Goal: Information Seeking & Learning: Learn about a topic

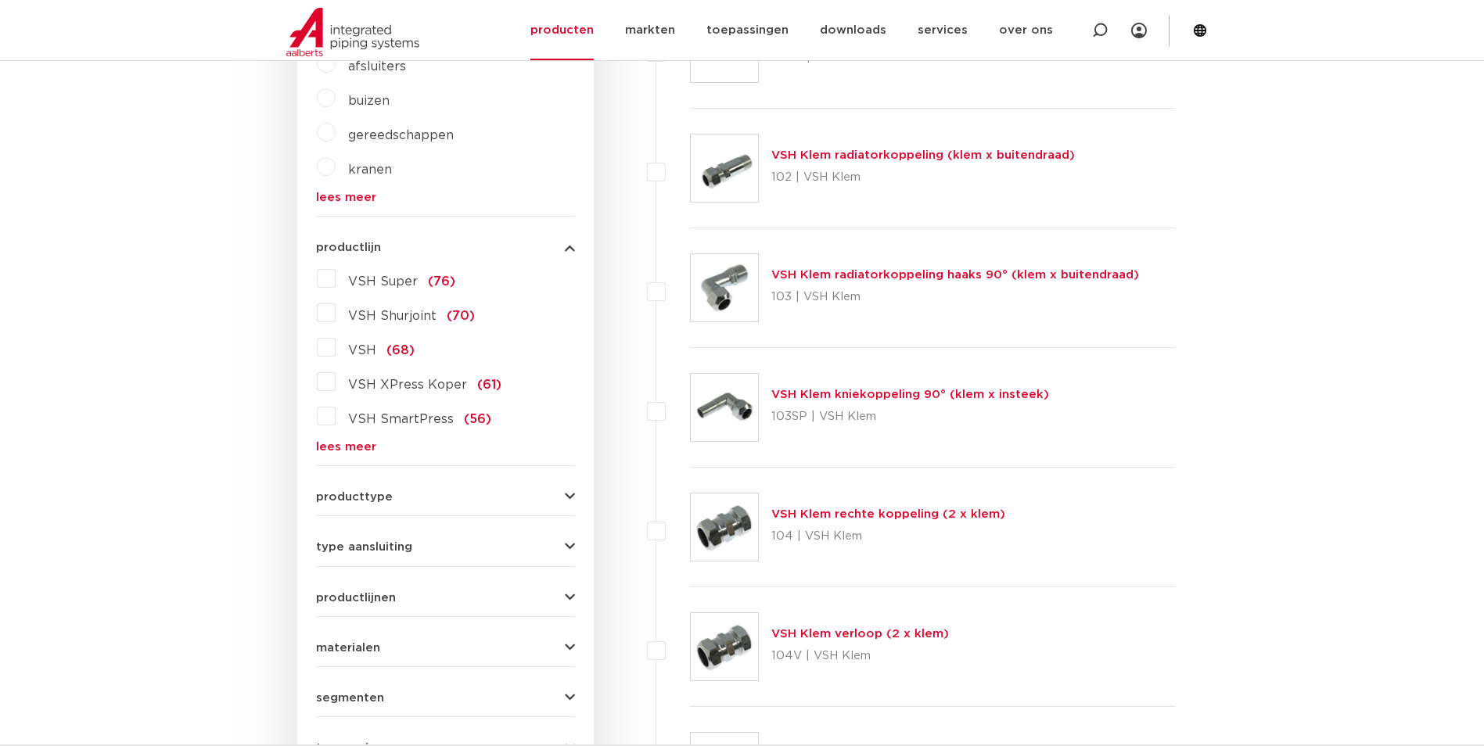
scroll to position [391, 0]
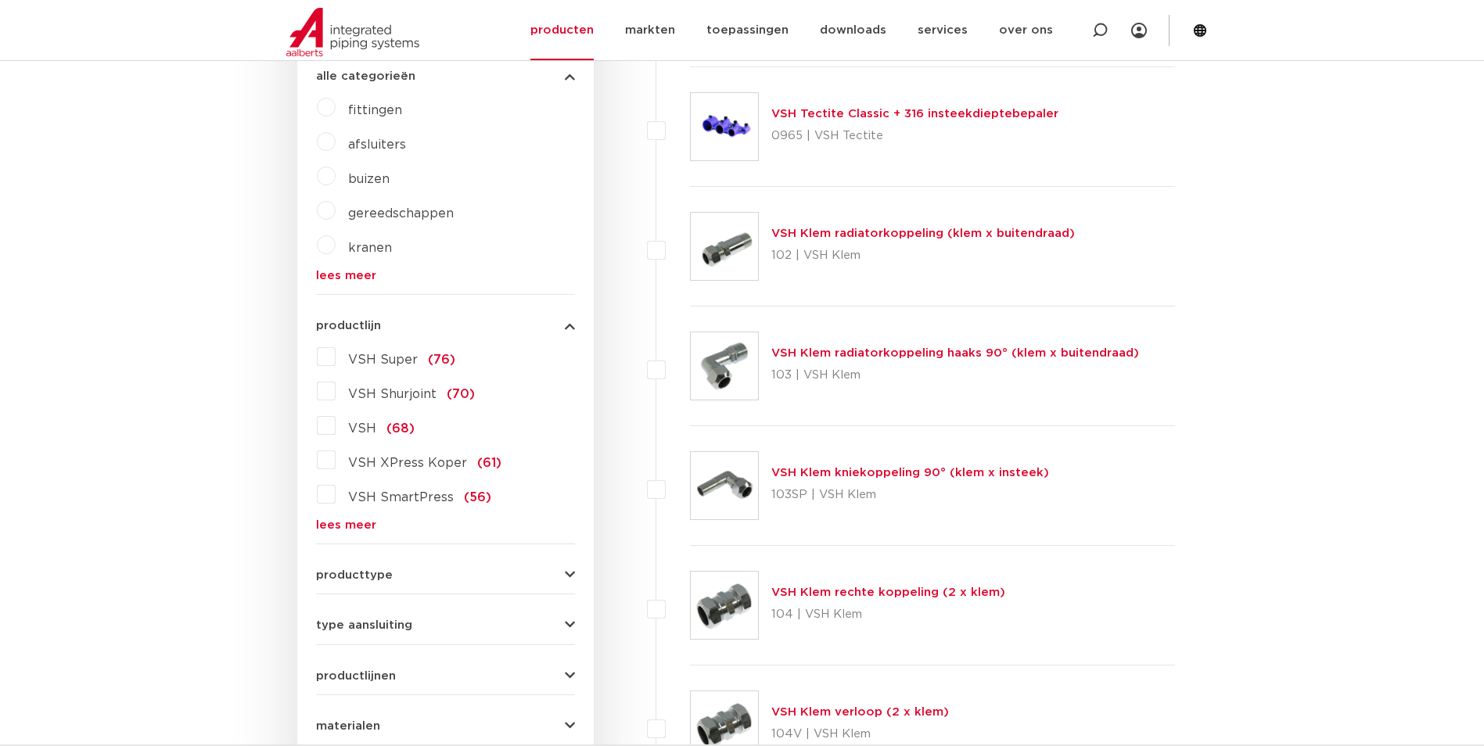
click at [363, 526] on link "lees meer" at bounding box center [445, 525] width 259 height 12
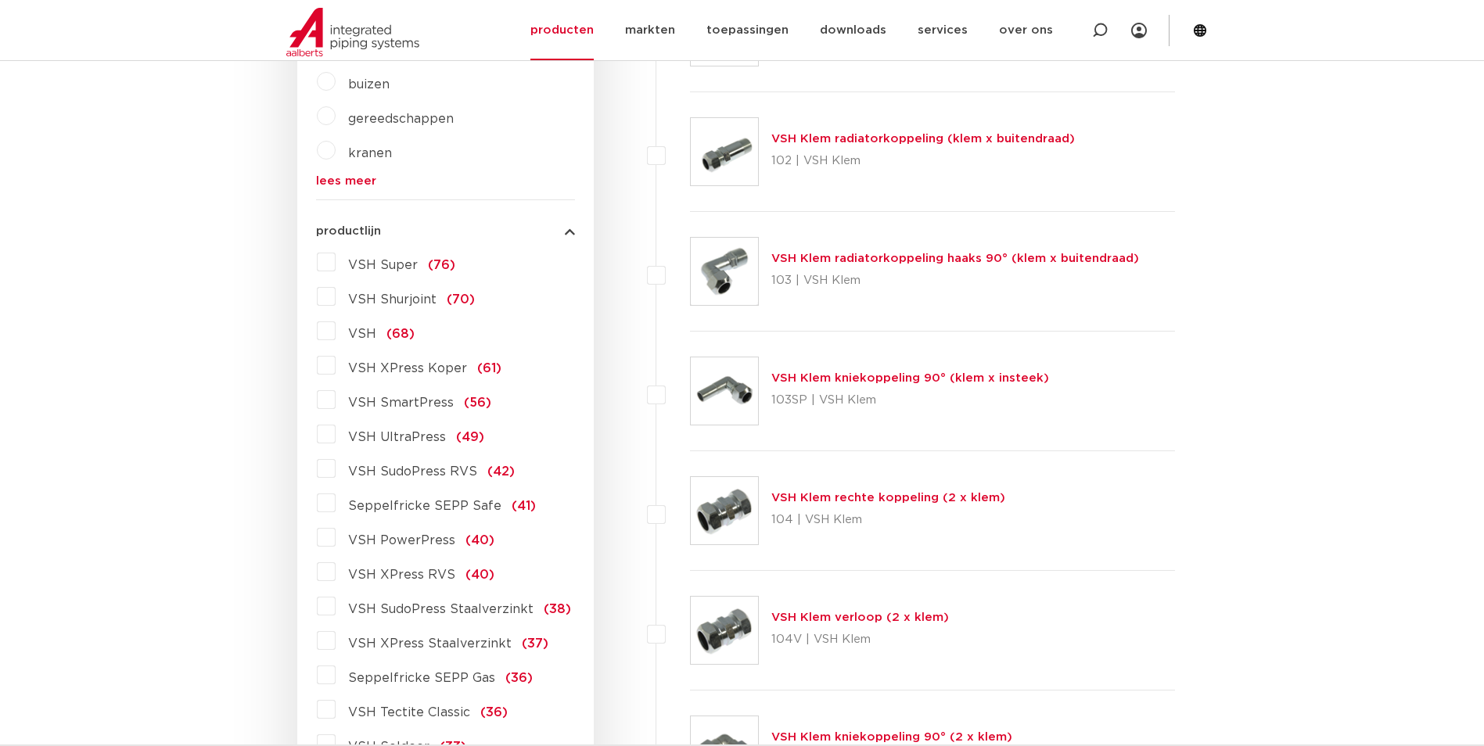
scroll to position [626, 0]
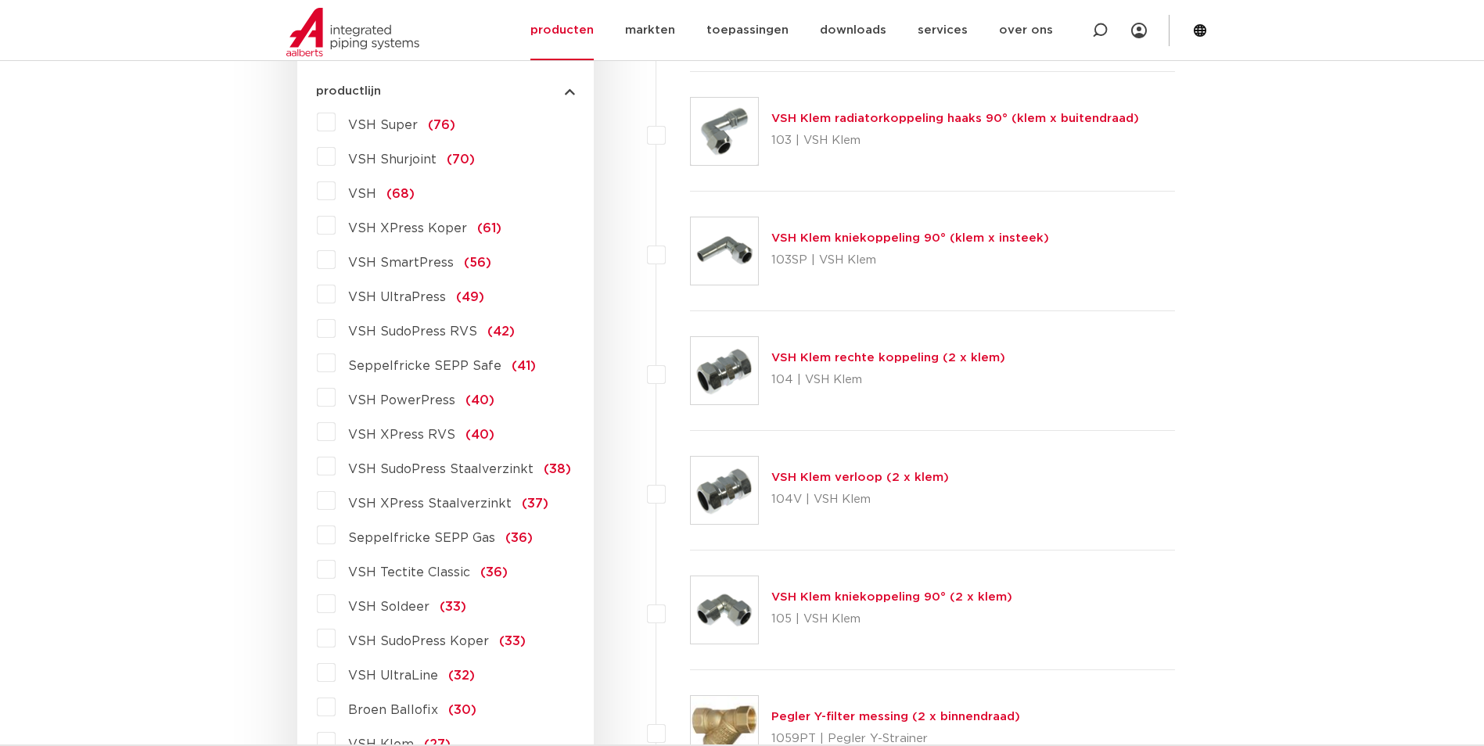
click at [397, 433] on span "VSH XPress RVS" at bounding box center [401, 435] width 107 height 13
click at [0, 0] on input "VSH XPress RVS (40)" at bounding box center [0, 0] width 0 height 0
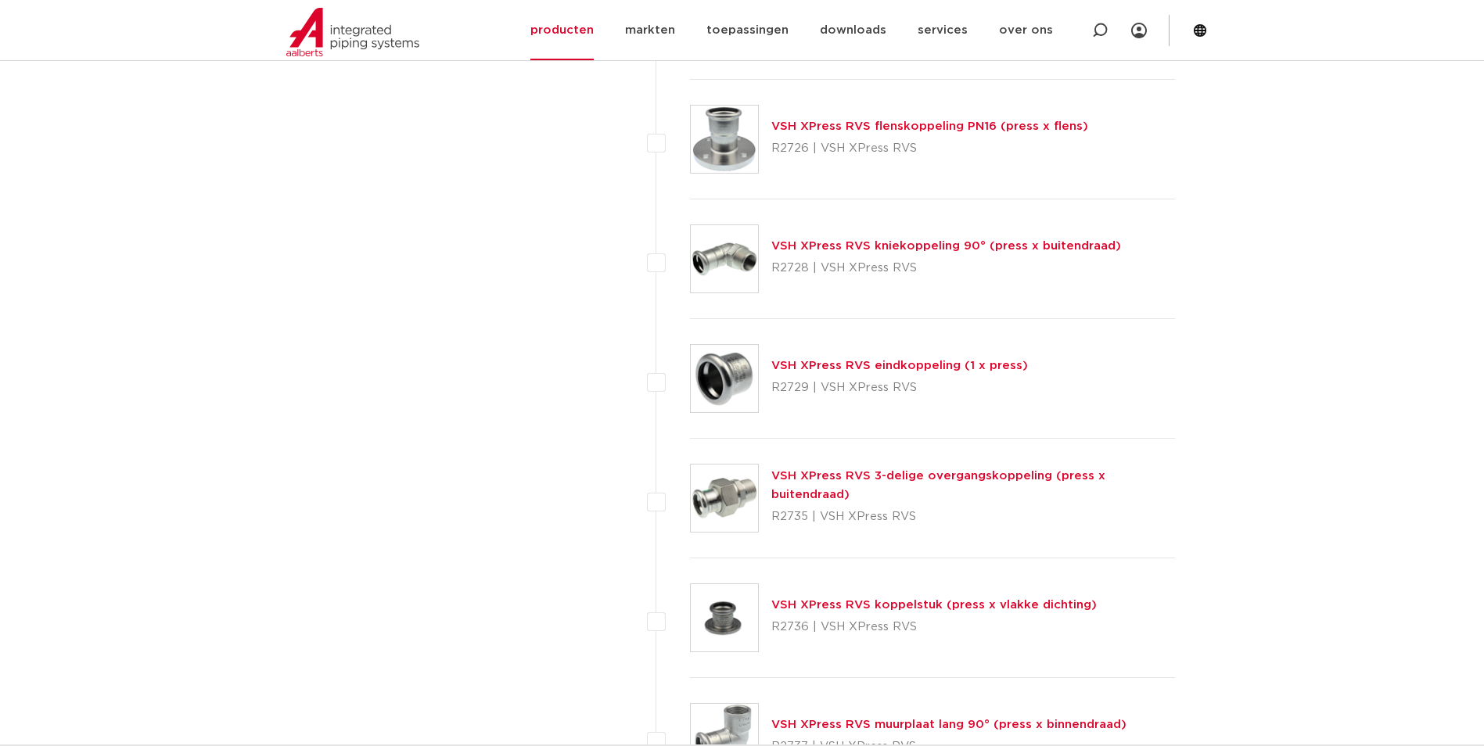
scroll to position [3050, 0]
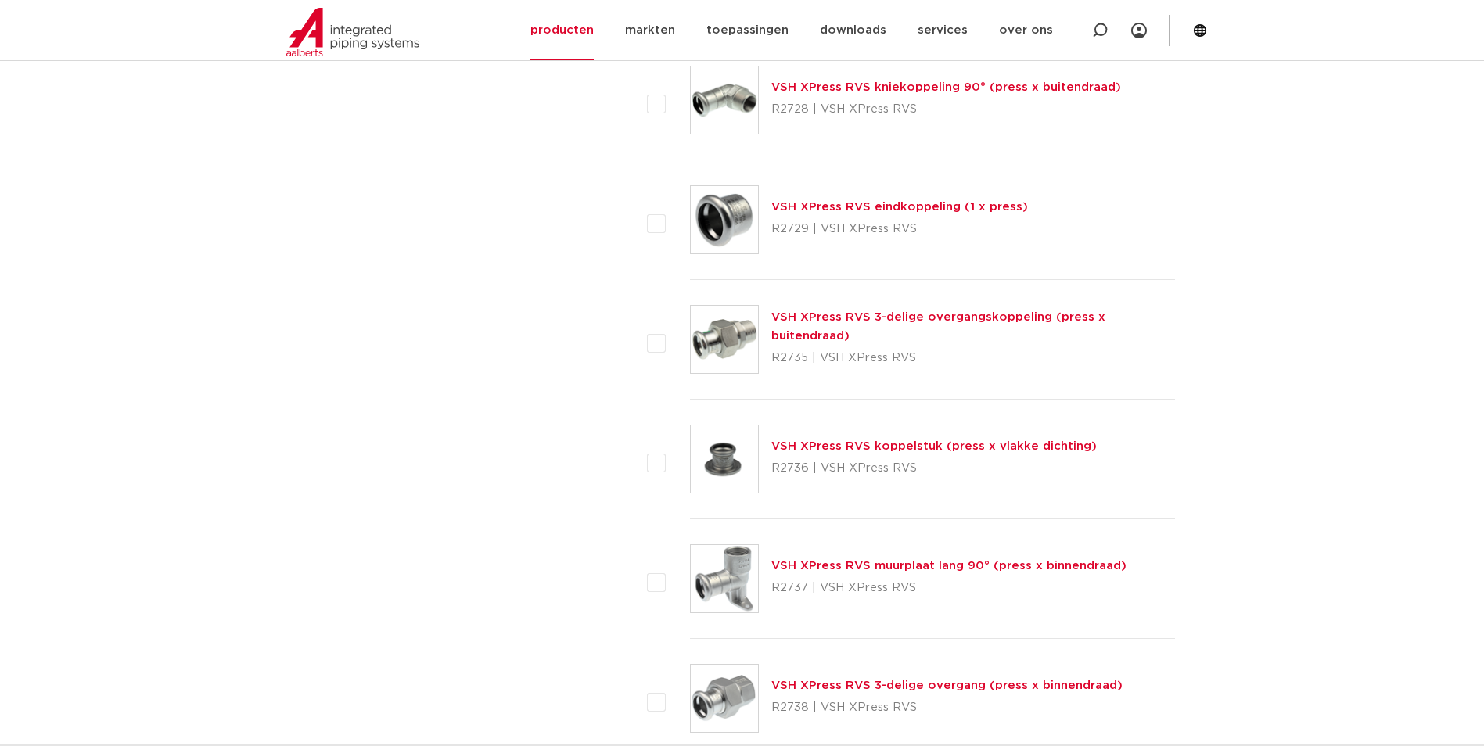
click at [937, 322] on link "VSH XPress RVS 3-delige overgangskoppeling (press x buitendraad)" at bounding box center [938, 326] width 334 height 31
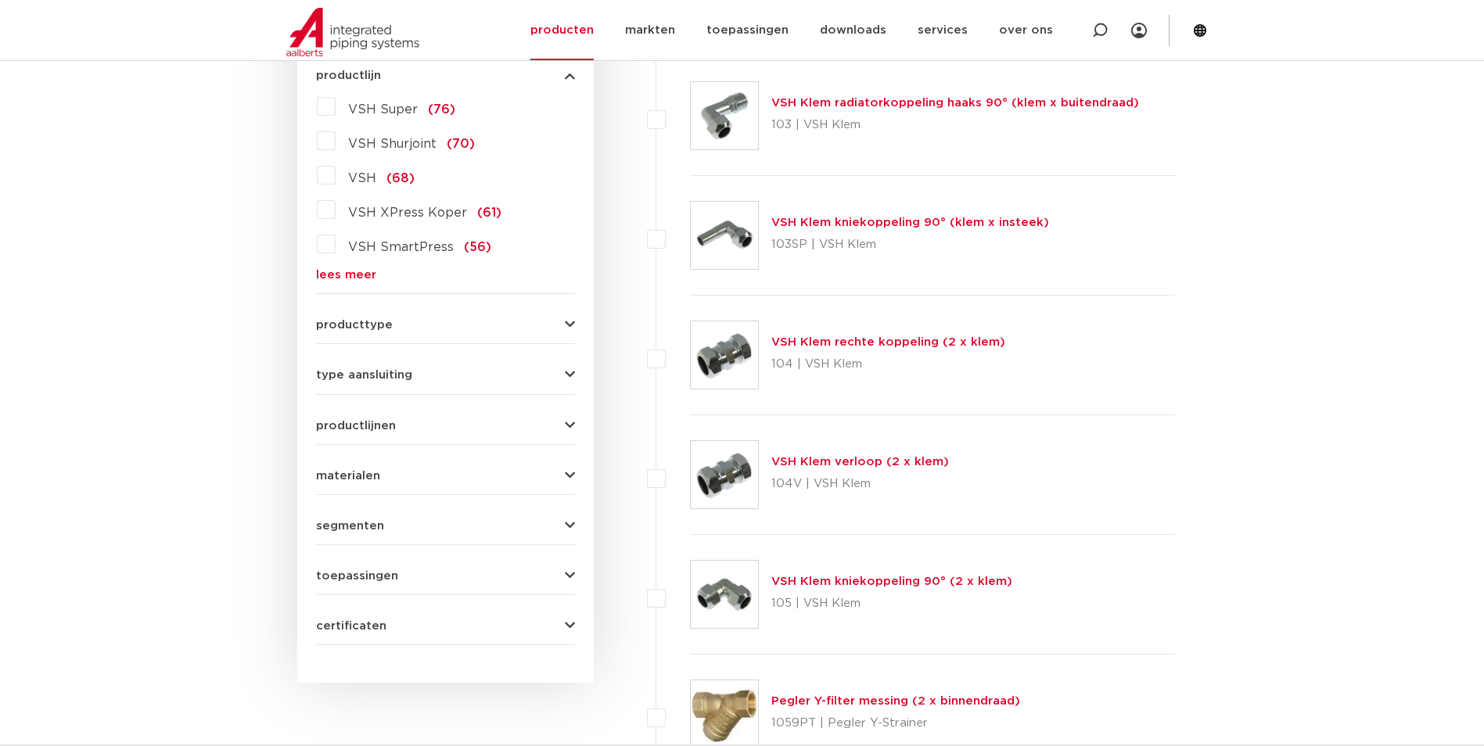
scroll to position [547, 0]
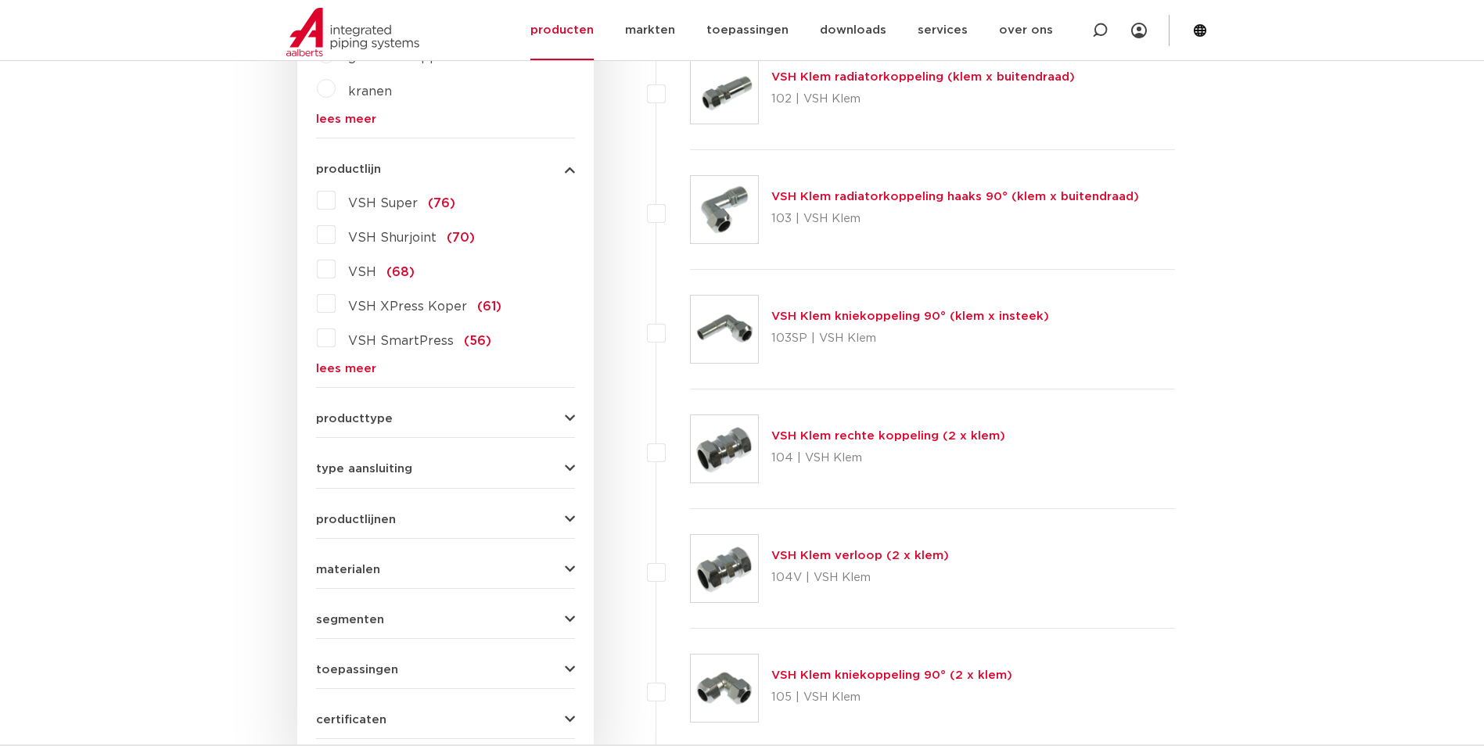
click at [379, 303] on span "VSH XPress Koper" at bounding box center [407, 306] width 119 height 13
click at [0, 0] on input "VSH XPress Koper (61)" at bounding box center [0, 0] width 0 height 0
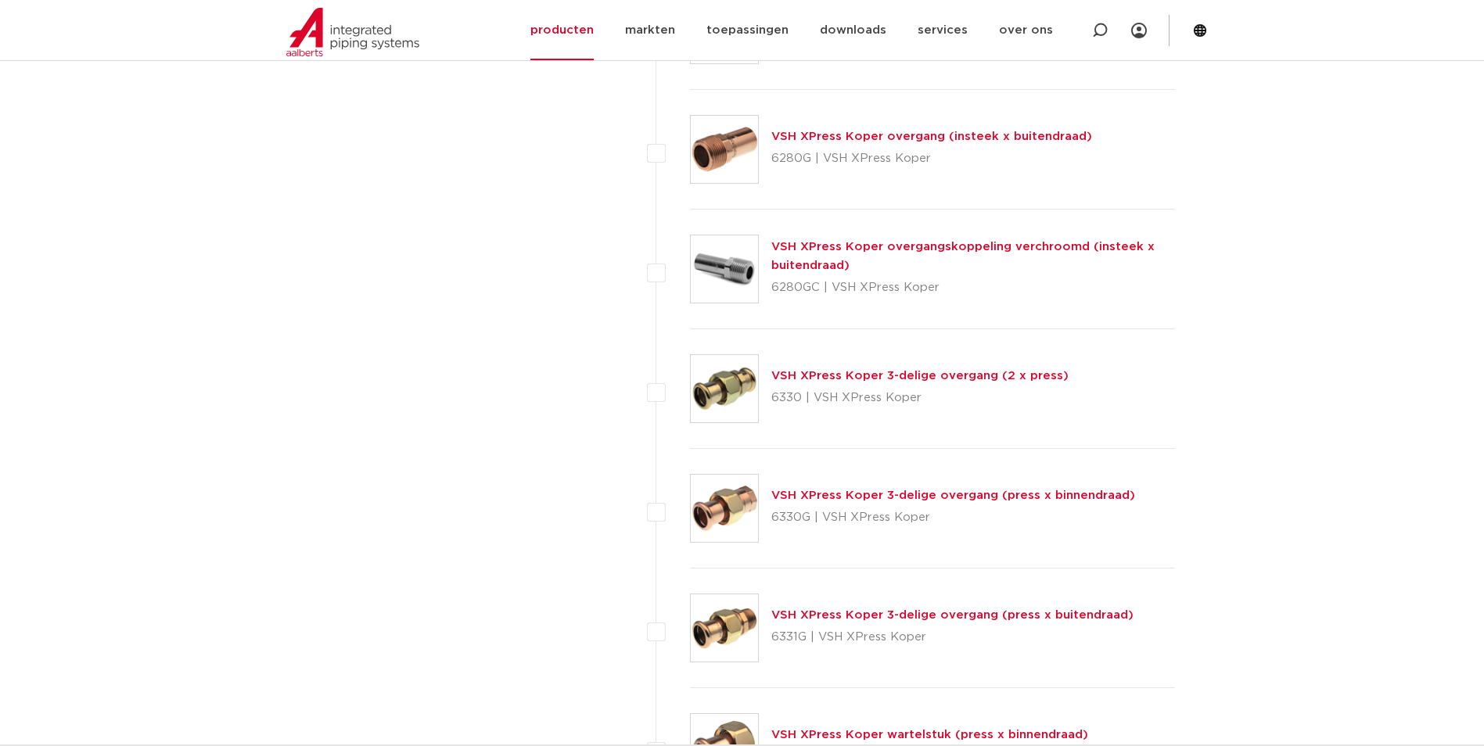
scroll to position [1877, 0]
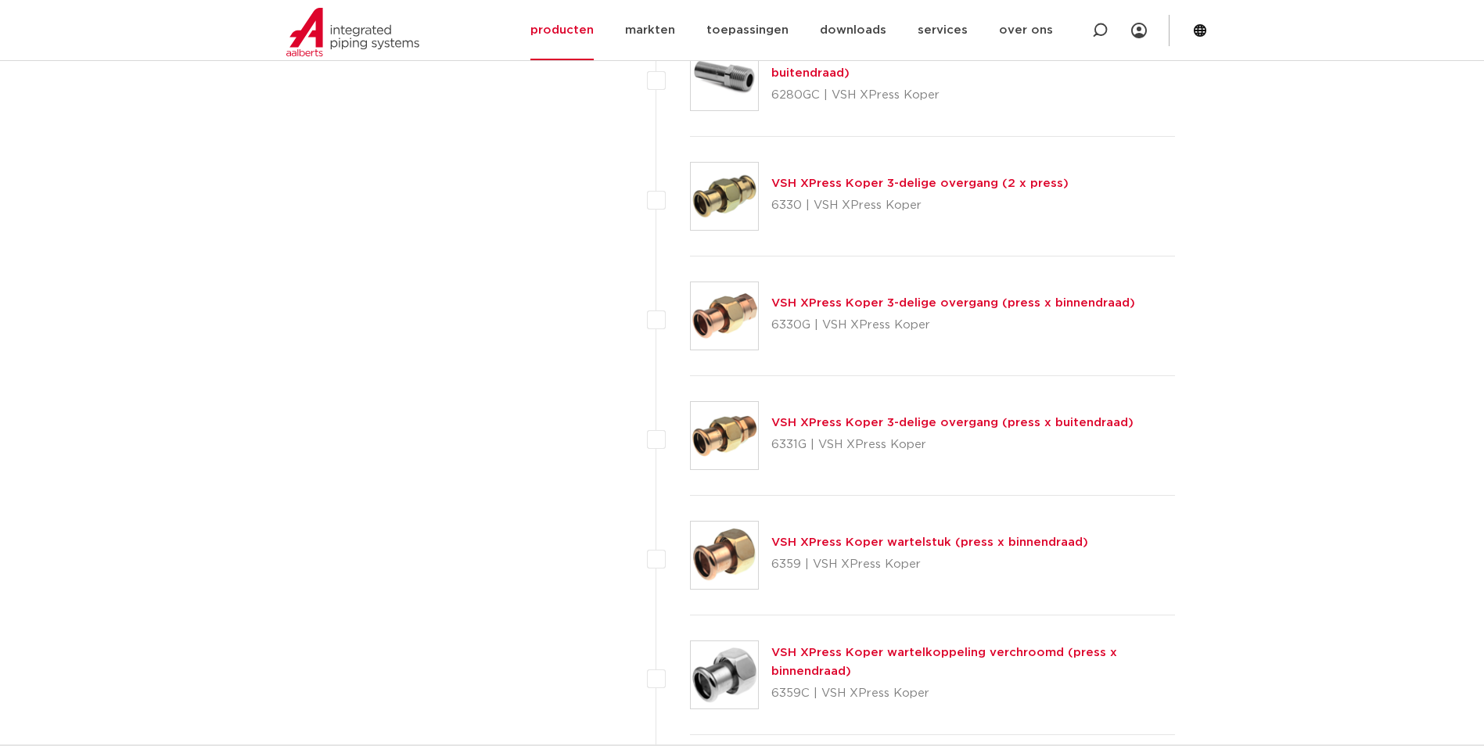
click at [883, 540] on link "VSH XPress Koper wartelstuk (press x binnendraad)" at bounding box center [929, 543] width 317 height 12
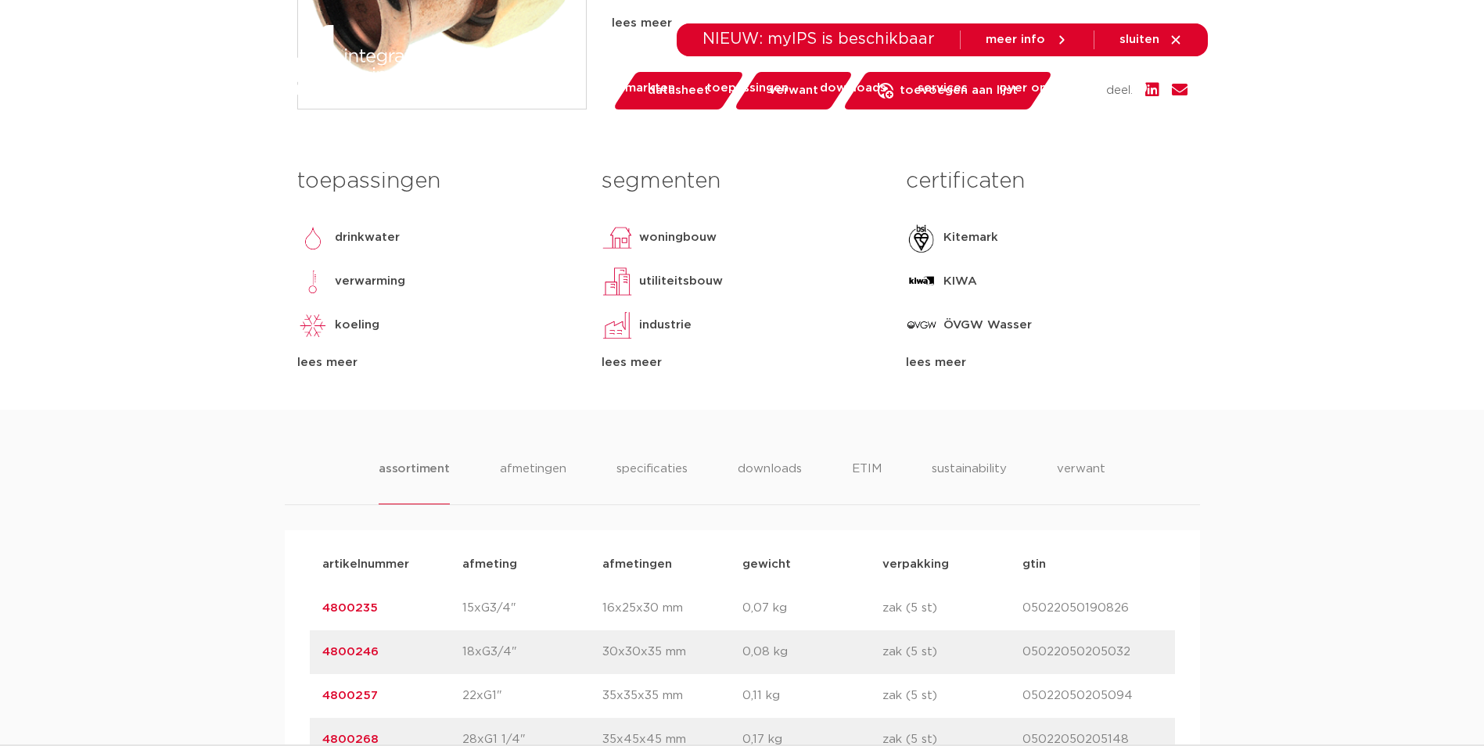
scroll to position [626, 0]
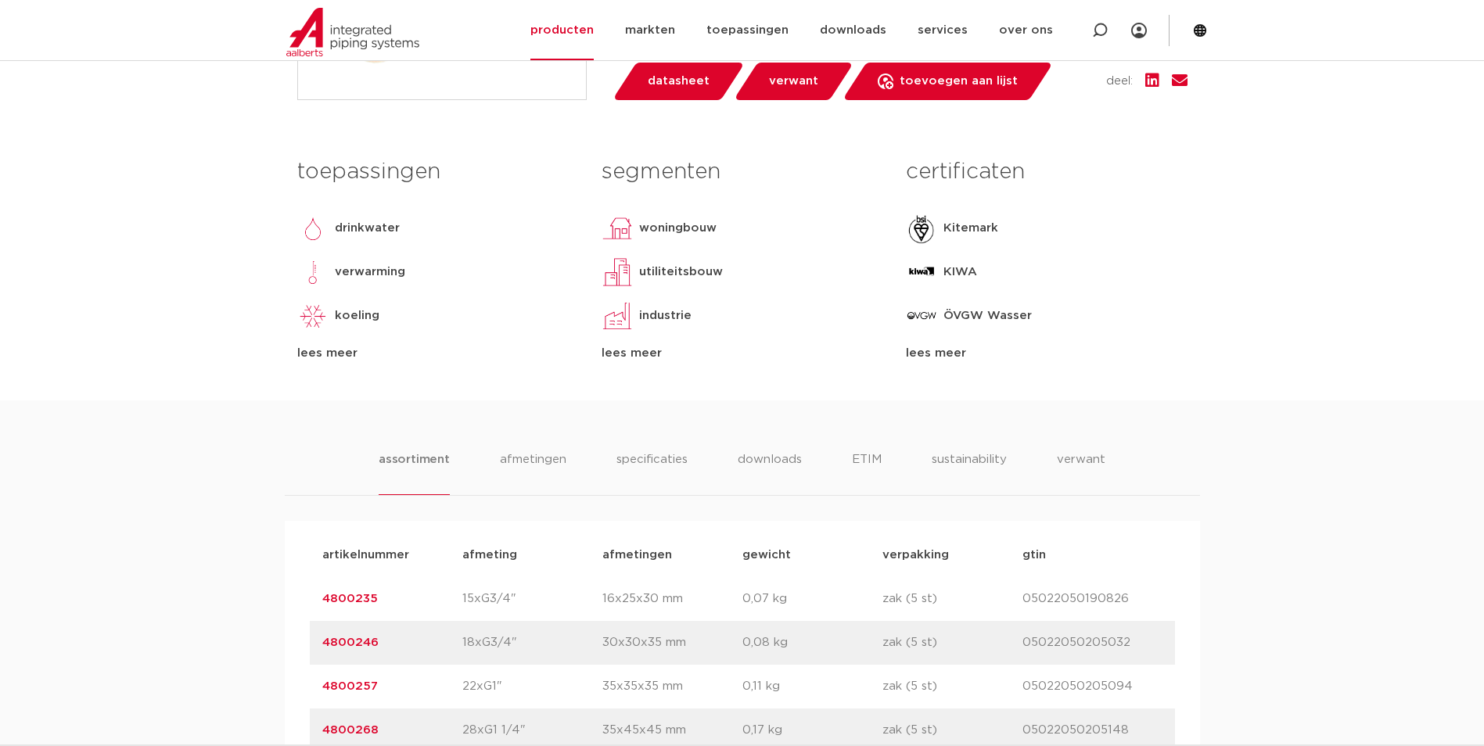
click at [644, 447] on div "assortiment afmetingen specificaties downloads ETIM sustainability verwant asso…" at bounding box center [742, 648] width 1484 height 496
click at [644, 456] on li "specificaties" at bounding box center [651, 473] width 75 height 45
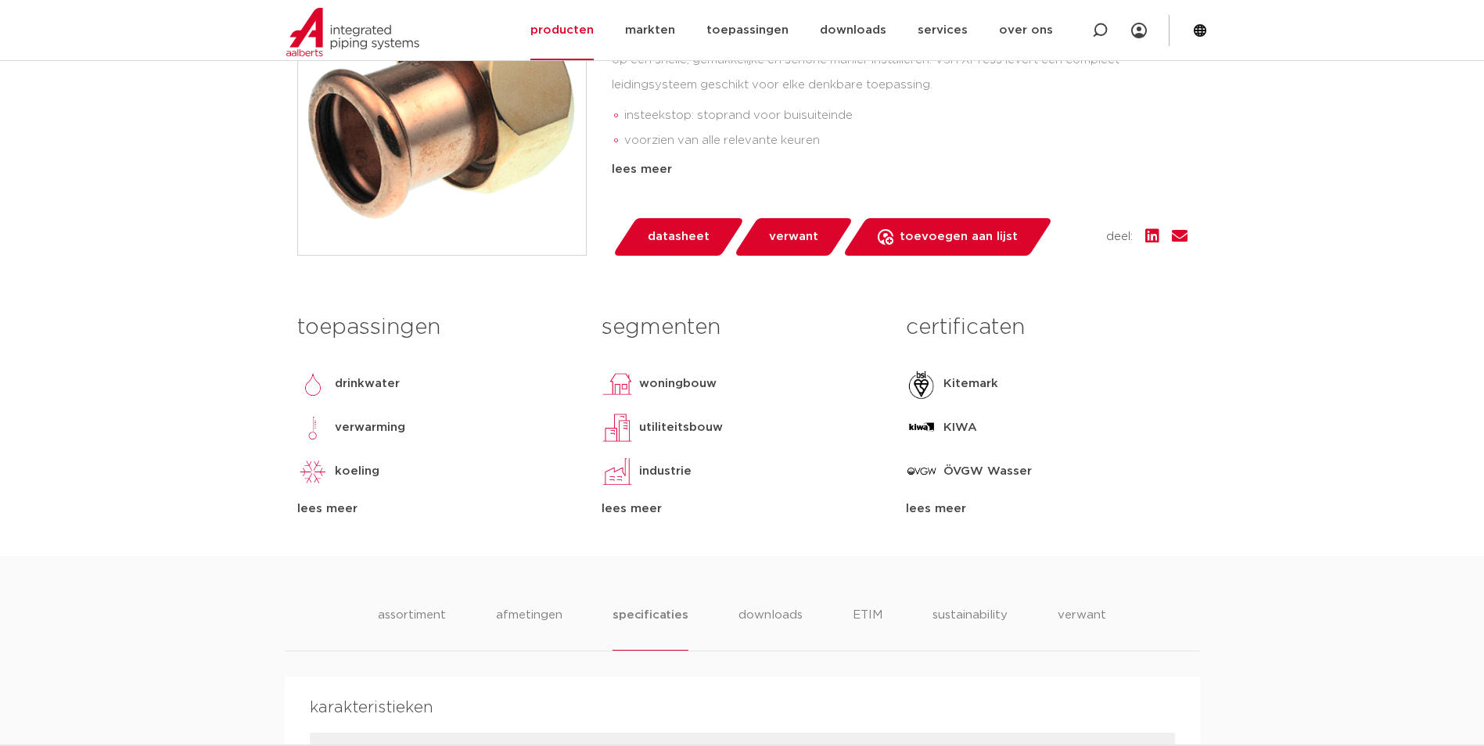
scroll to position [469, 0]
click at [764, 612] on li "downloads" at bounding box center [770, 629] width 65 height 45
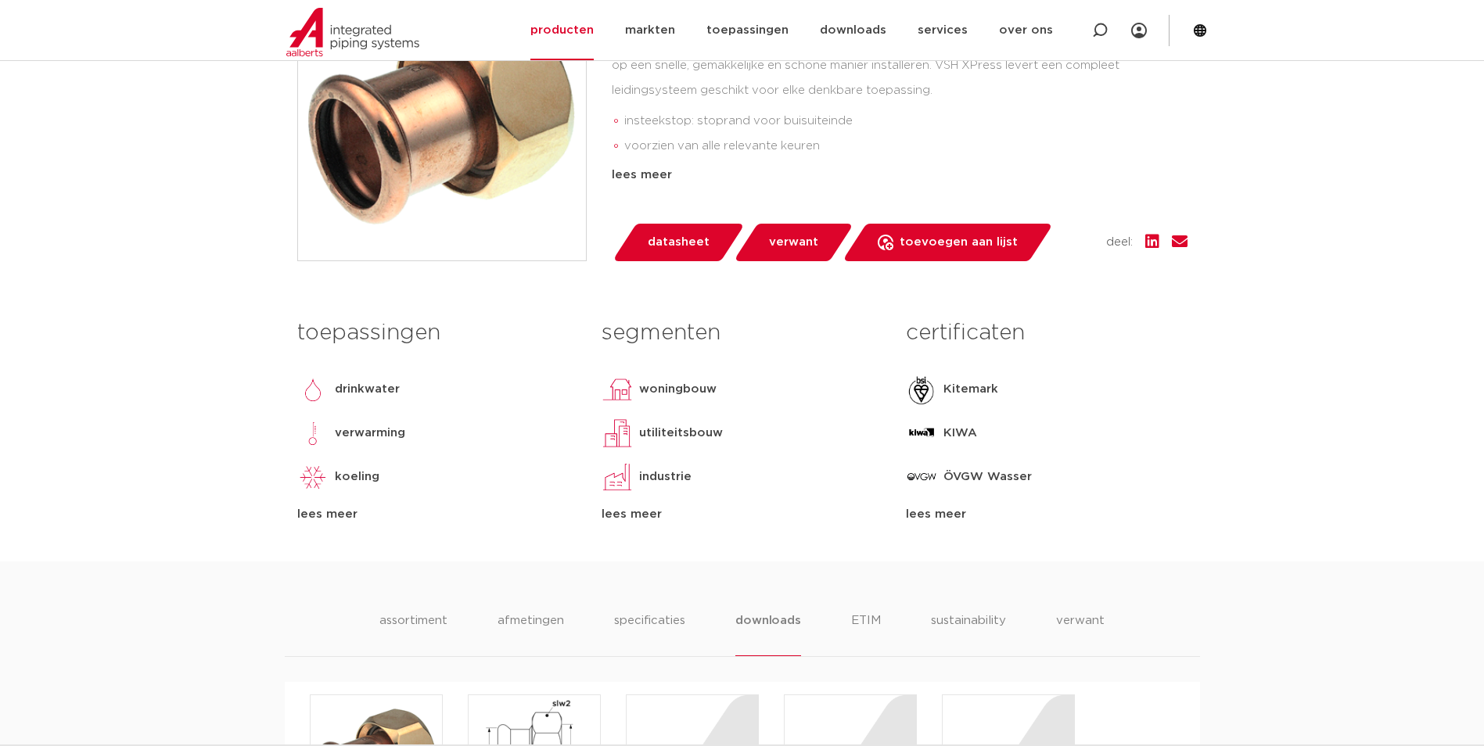
scroll to position [391, 0]
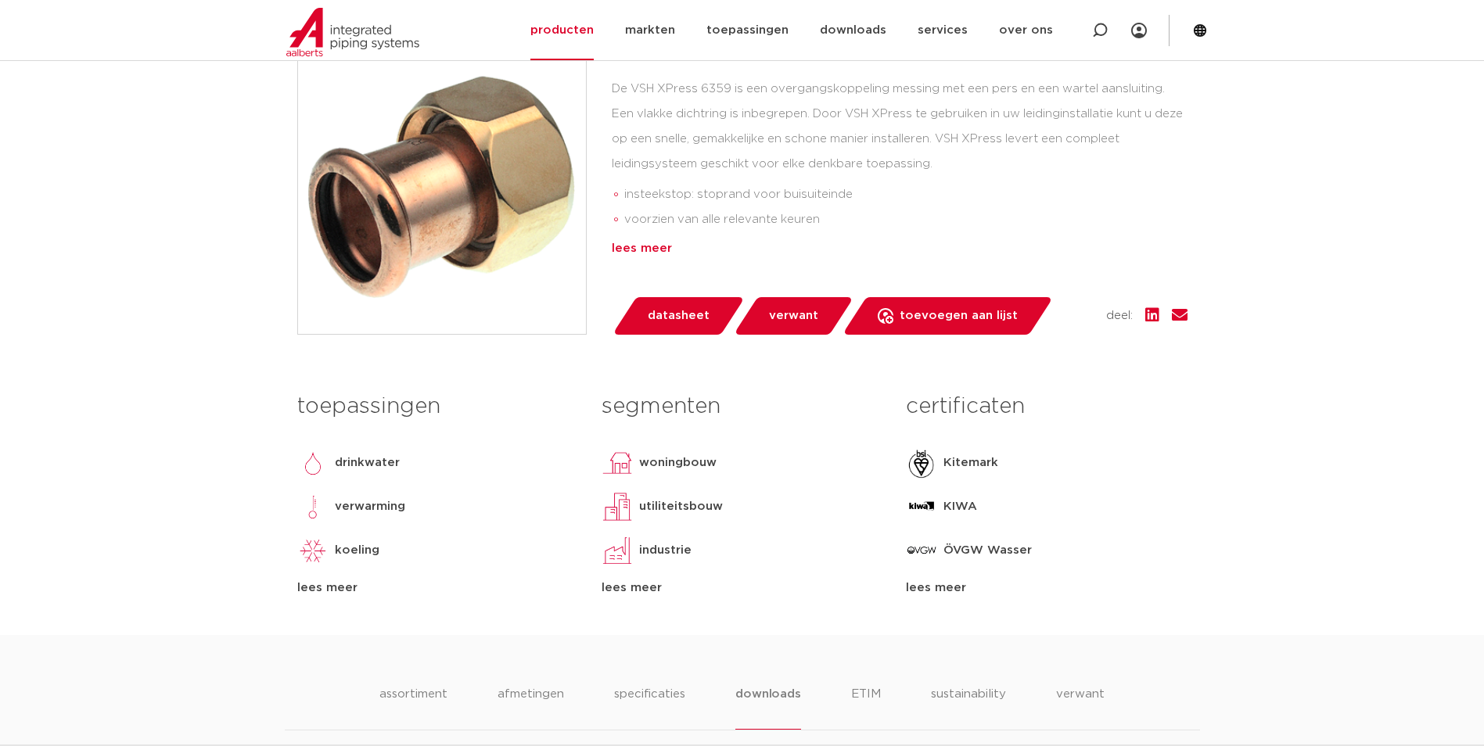
click at [626, 240] on div "lees meer" at bounding box center [900, 248] width 576 height 19
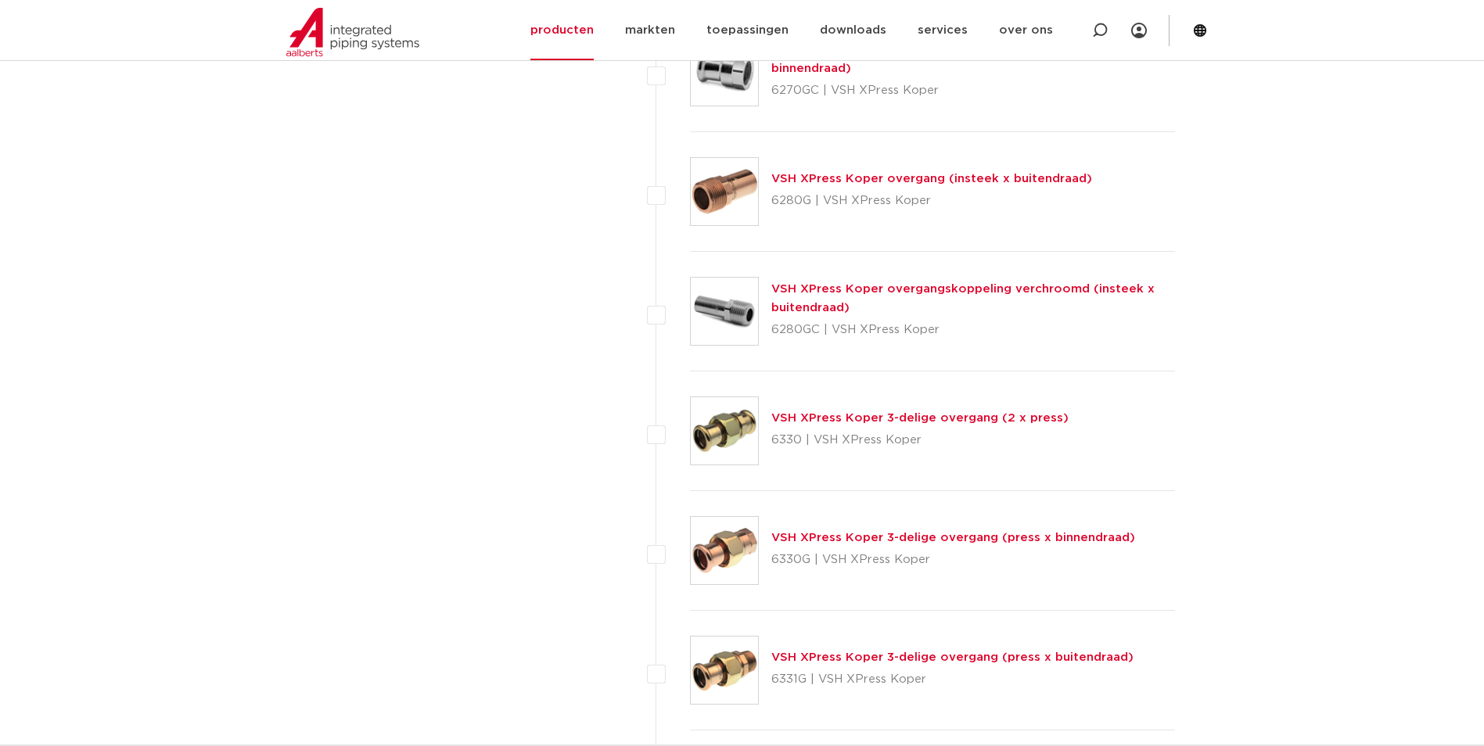
scroll to position [1877, 0]
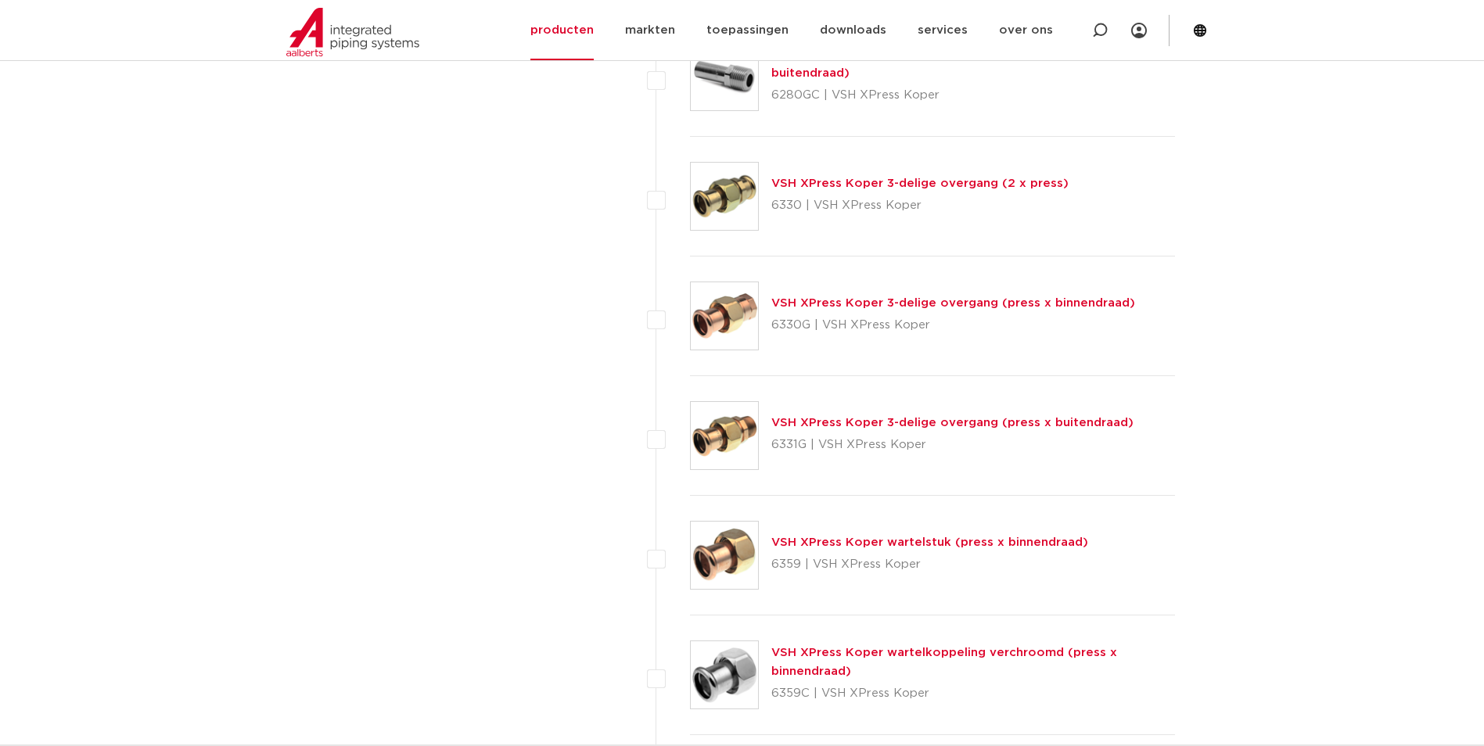
click at [907, 544] on link "VSH XPress Koper wartelstuk (press x binnendraad)" at bounding box center [929, 543] width 317 height 12
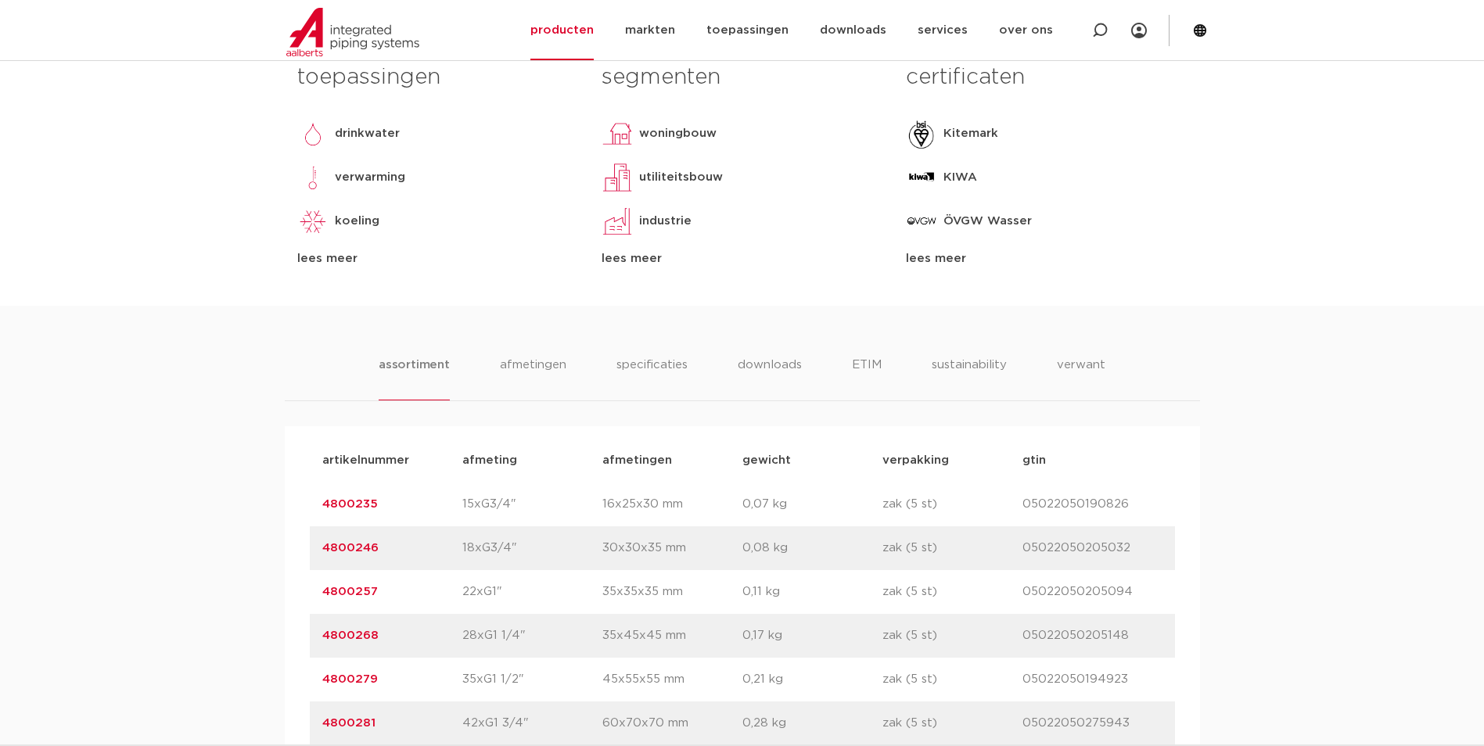
scroll to position [860, 0]
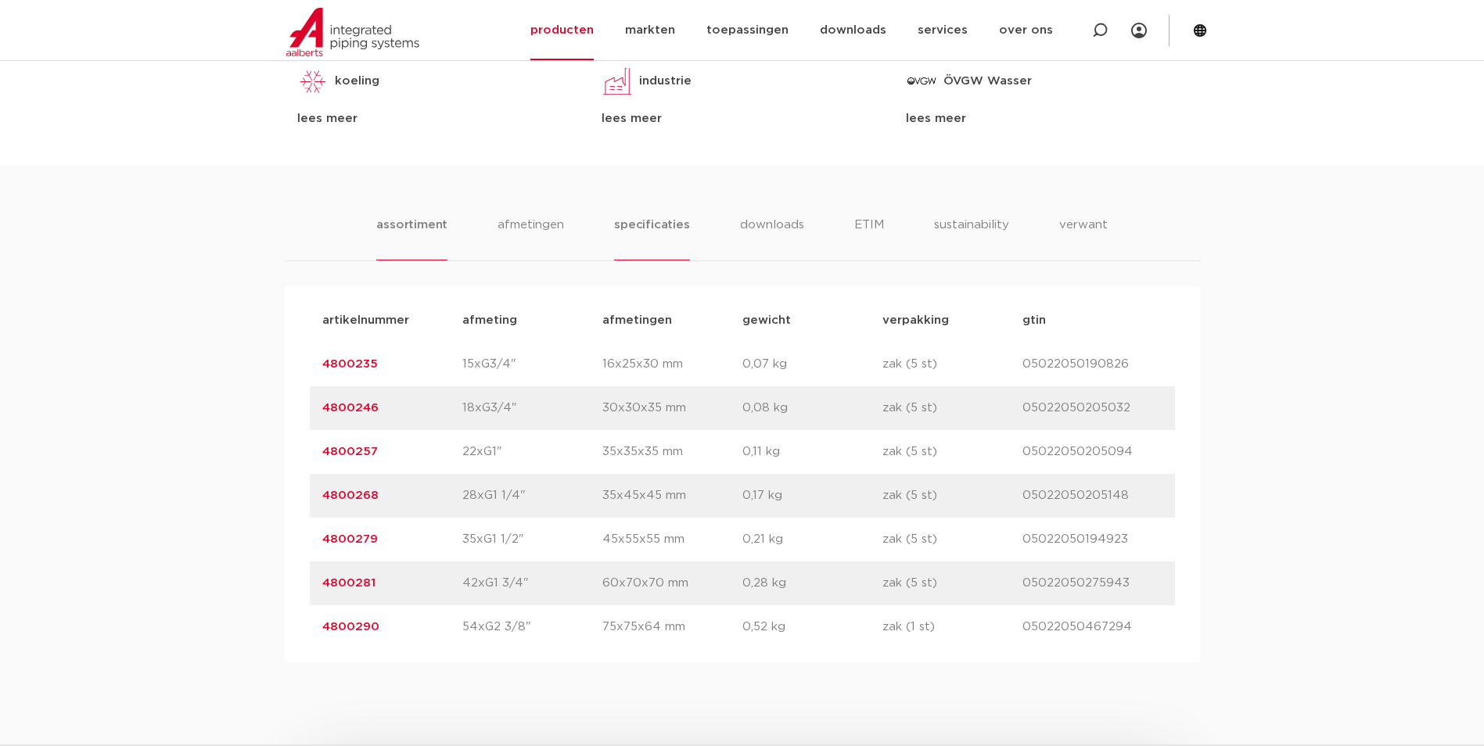
click at [644, 226] on li "specificaties" at bounding box center [651, 238] width 75 height 45
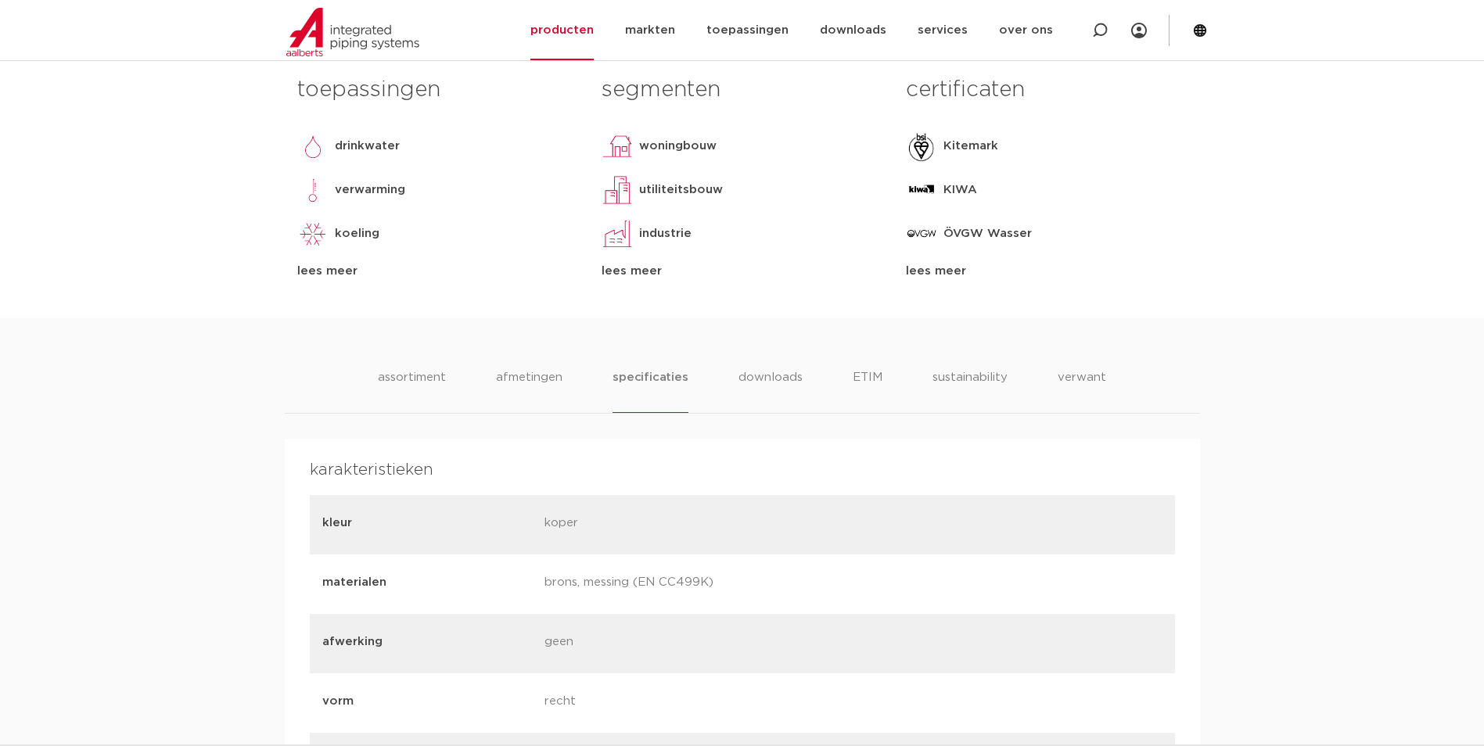
scroll to position [782, 0]
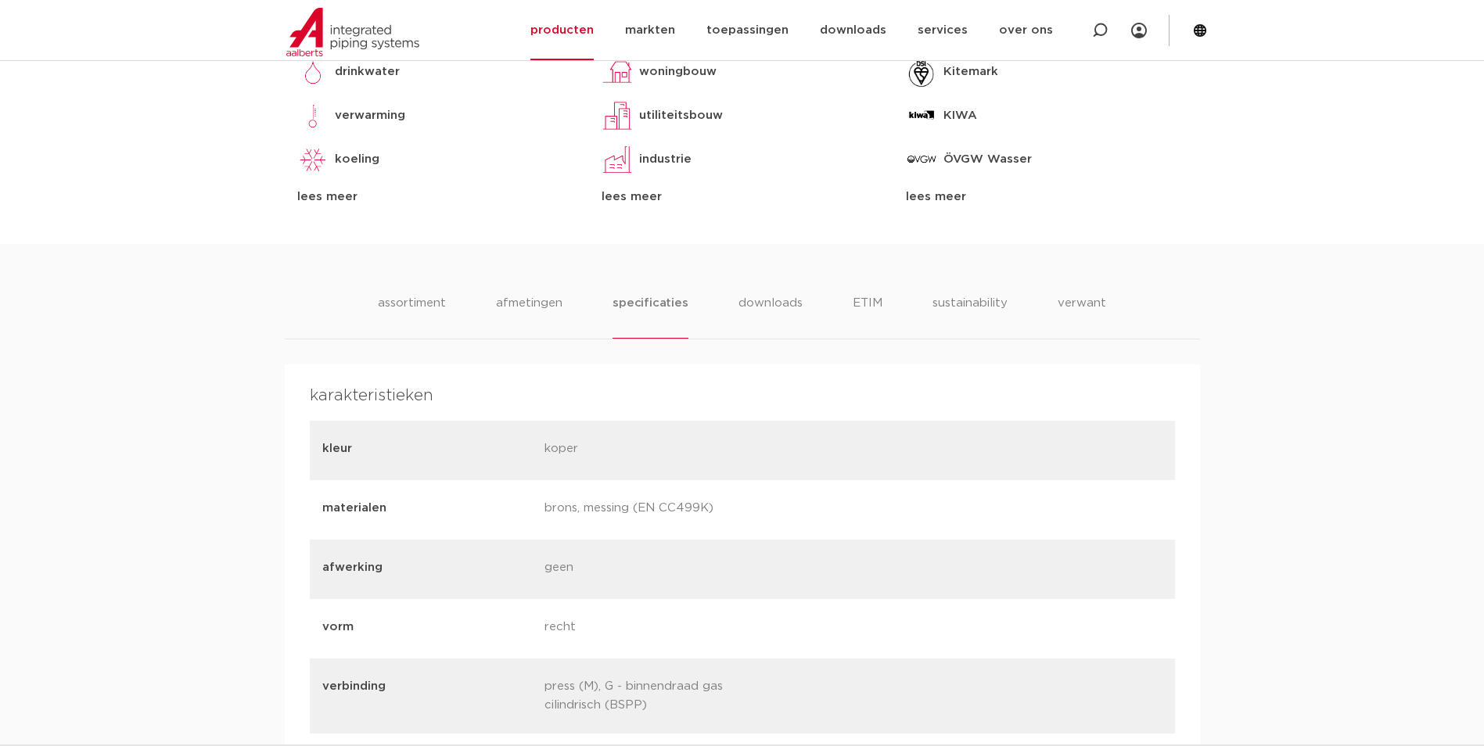
drag, startPoint x: 709, startPoint y: 506, endPoint x: 638, endPoint y: 496, distance: 71.9
click at [638, 496] on div "materialen brons, messing (EN CC499K)" at bounding box center [742, 509] width 865 height 59
drag, startPoint x: 638, startPoint y: 496, endPoint x: 728, endPoint y: 554, distance: 107.0
click at [727, 553] on div "afwerking geen" at bounding box center [742, 569] width 865 height 59
